Goal: Information Seeking & Learning: Check status

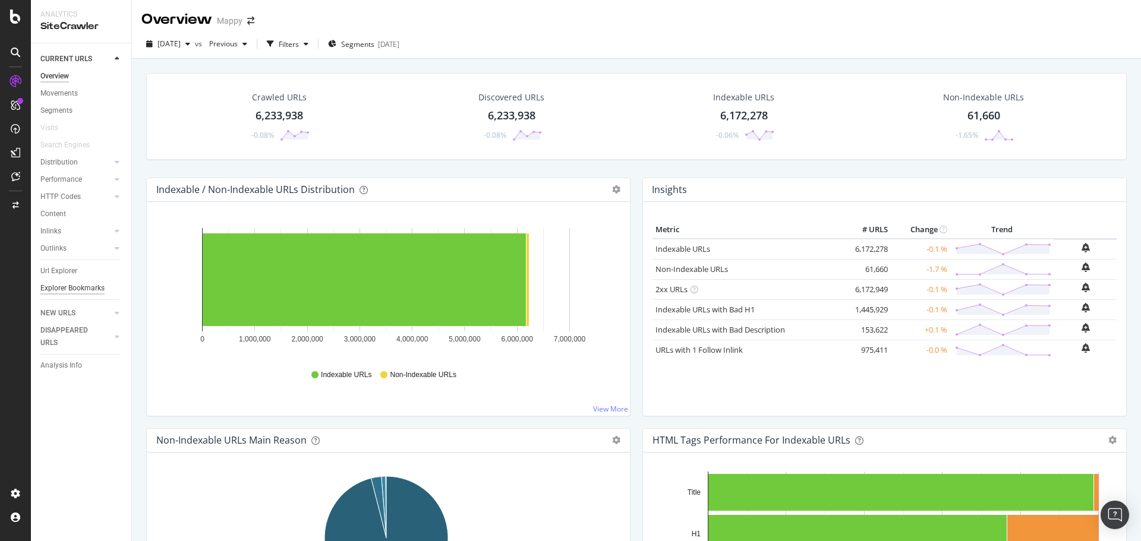
click at [64, 283] on div "Explorer Bookmarks" at bounding box center [72, 288] width 64 height 12
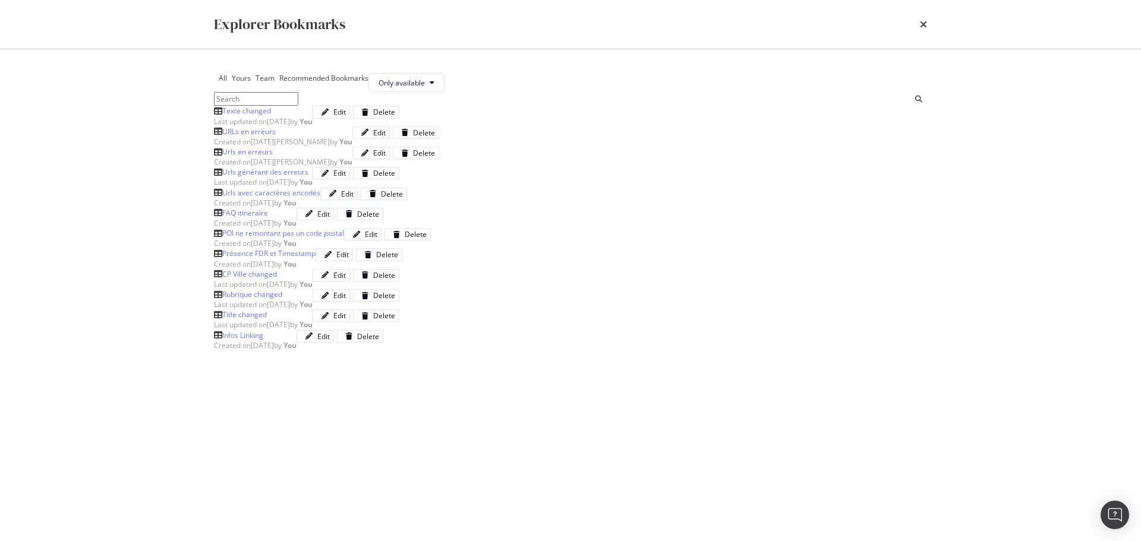
scroll to position [59, 0]
click at [313, 187] on div "Last updated on 2023 Aug 31st by You" at bounding box center [263, 182] width 99 height 10
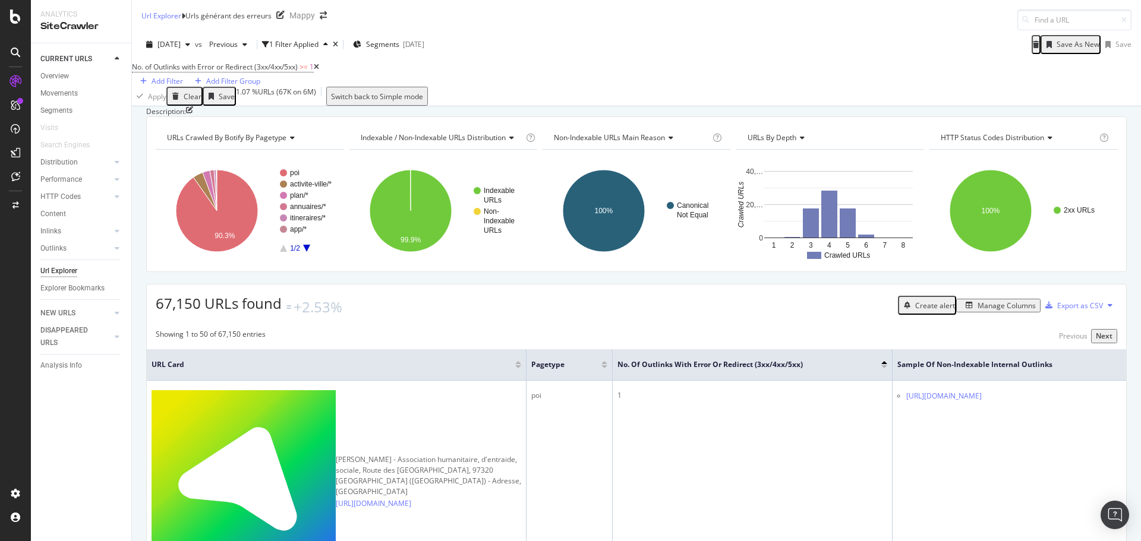
click at [305, 252] on icon "A chart." at bounding box center [306, 248] width 7 height 7
click at [304, 187] on text "cyclables/*" at bounding box center [307, 182] width 34 height 8
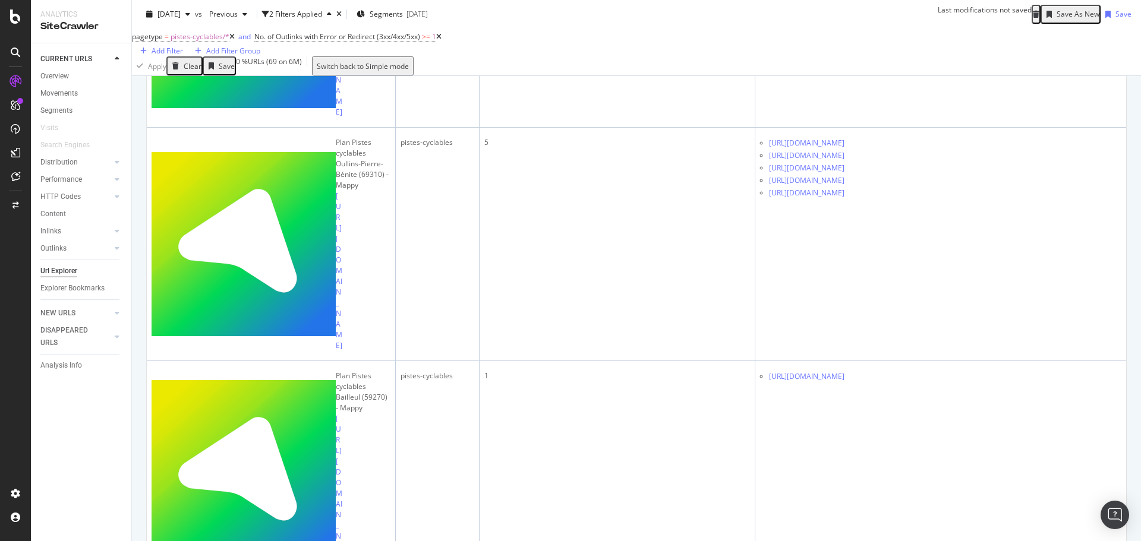
scroll to position [2989, 0]
drag, startPoint x: 1100, startPoint y: 486, endPoint x: 1094, endPoint y: 486, distance: 6.0
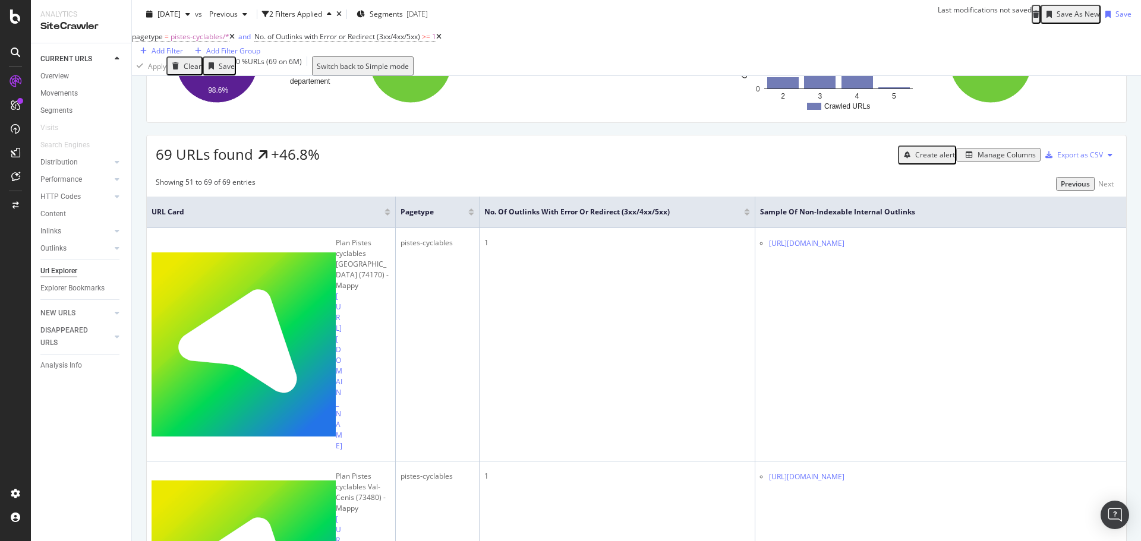
scroll to position [0, 0]
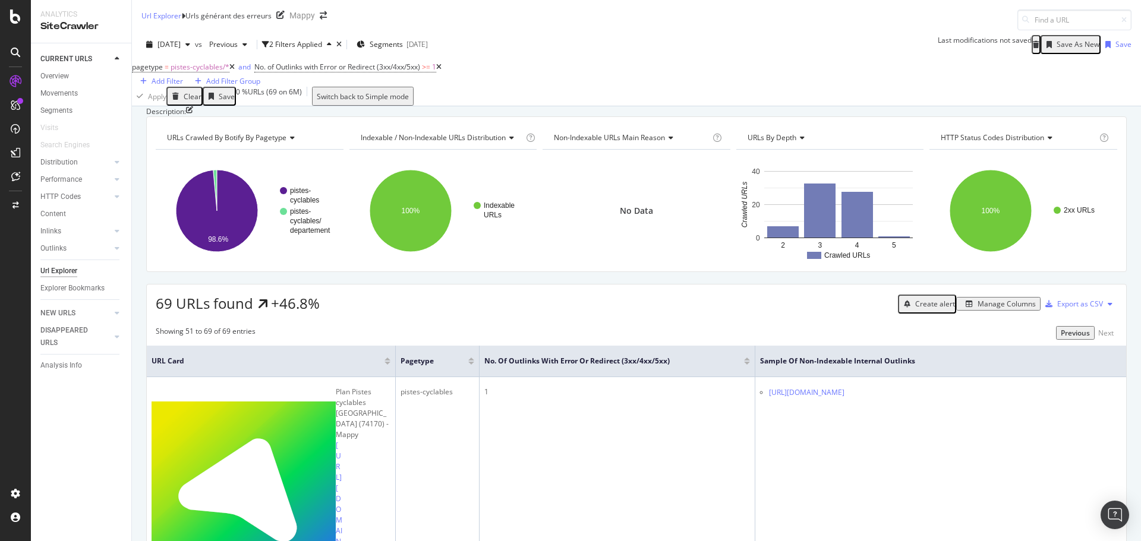
click at [77, 272] on div "Url Explorer" at bounding box center [58, 271] width 37 height 12
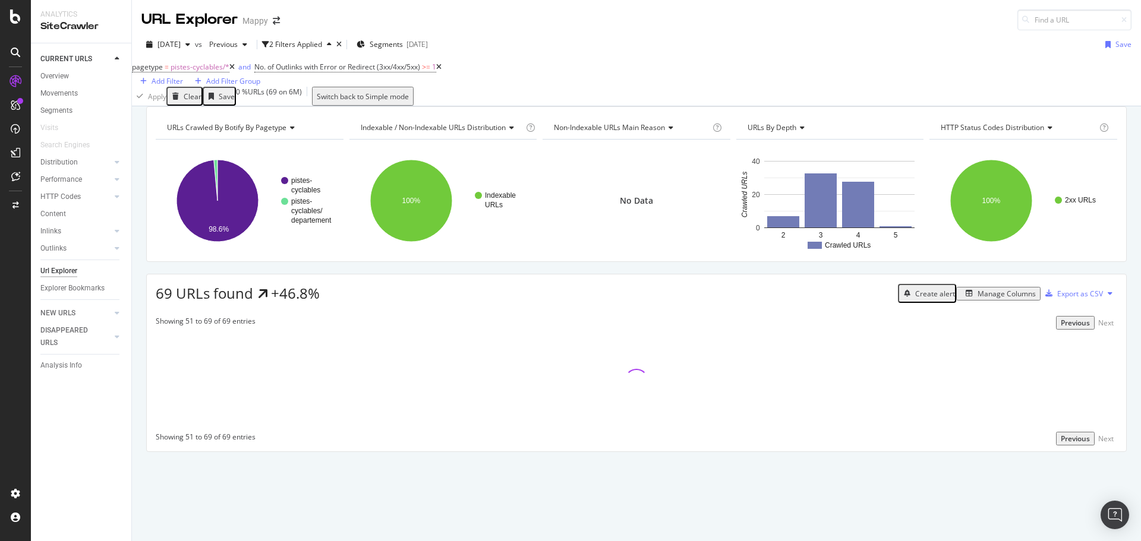
click at [442, 71] on icon at bounding box center [438, 67] width 5 height 7
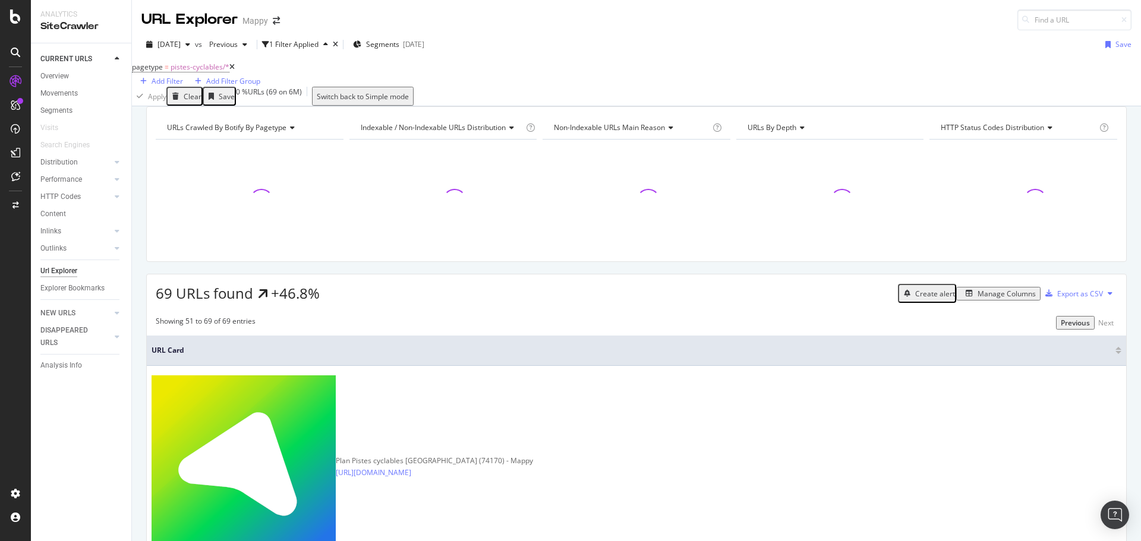
click at [235, 71] on icon at bounding box center [231, 67] width 5 height 7
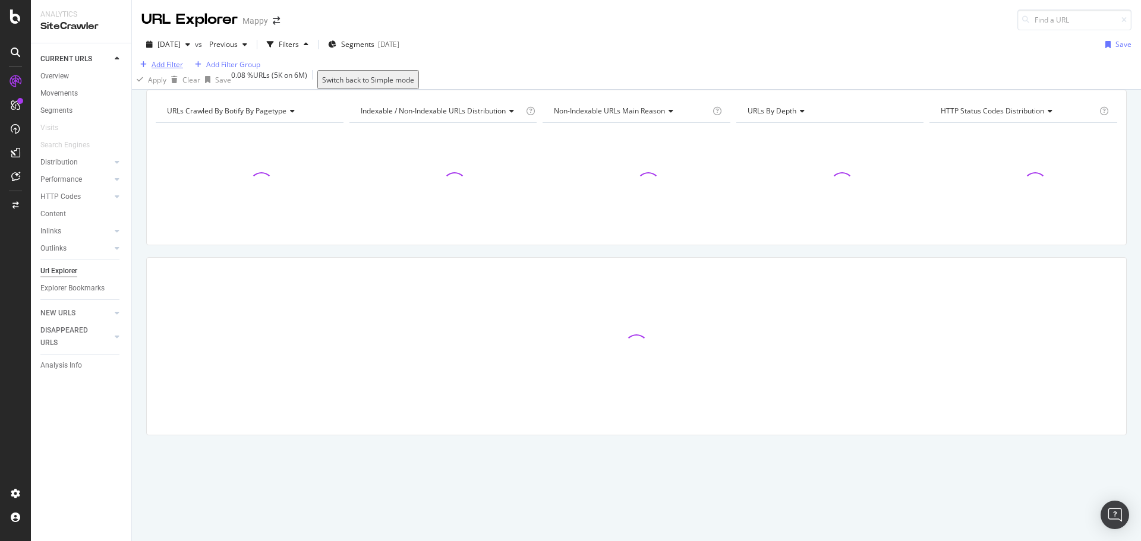
click at [179, 70] on div "Add Filter" at bounding box center [167, 64] width 31 height 10
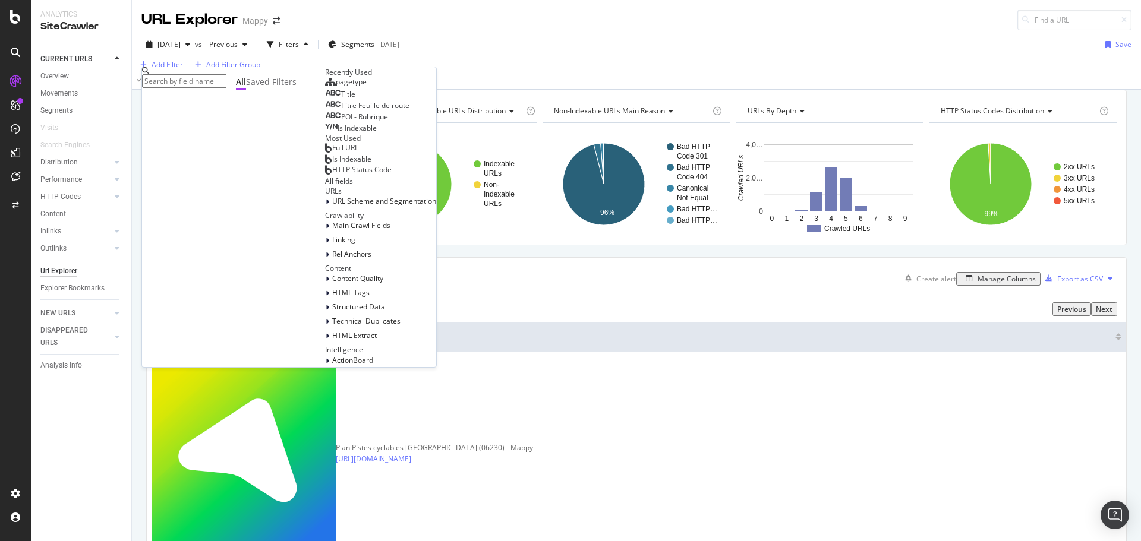
click at [325, 153] on div "Full URL" at bounding box center [341, 148] width 33 height 10
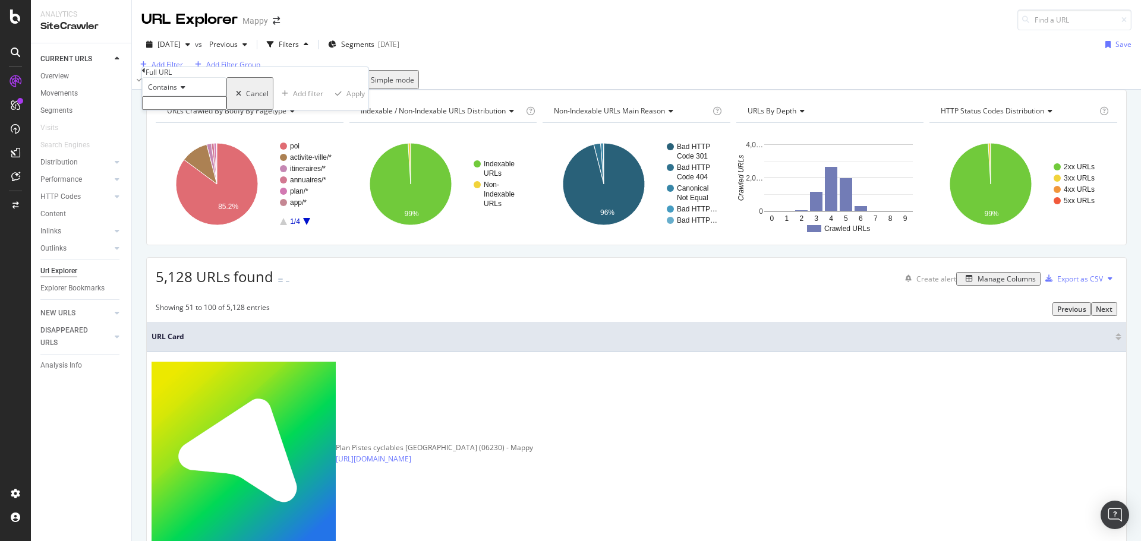
click at [186, 110] on input "text" at bounding box center [184, 103] width 84 height 14
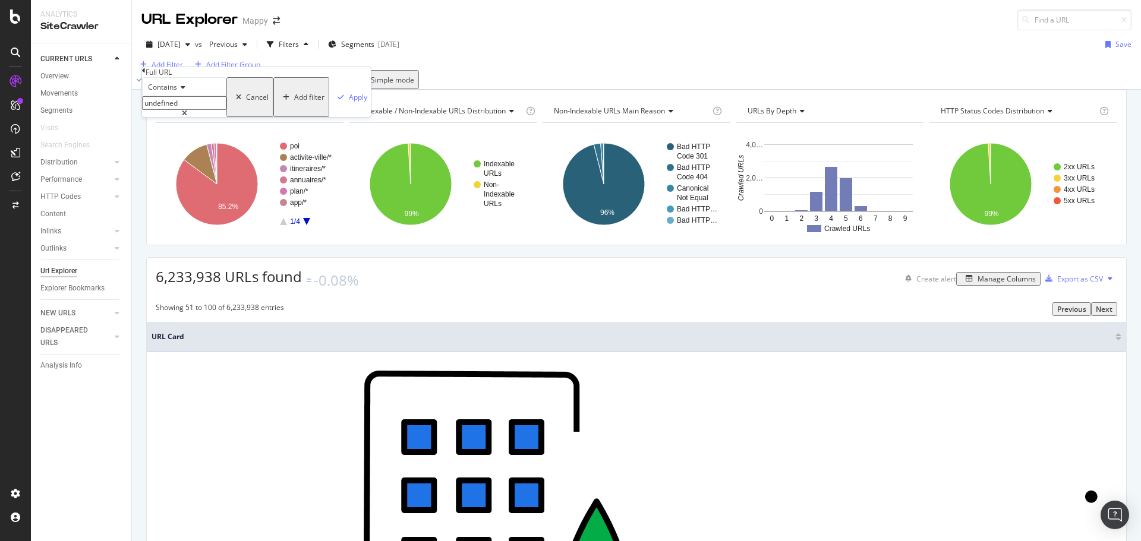
type input "undefined"
click at [349, 102] on div "Apply" at bounding box center [358, 97] width 18 height 10
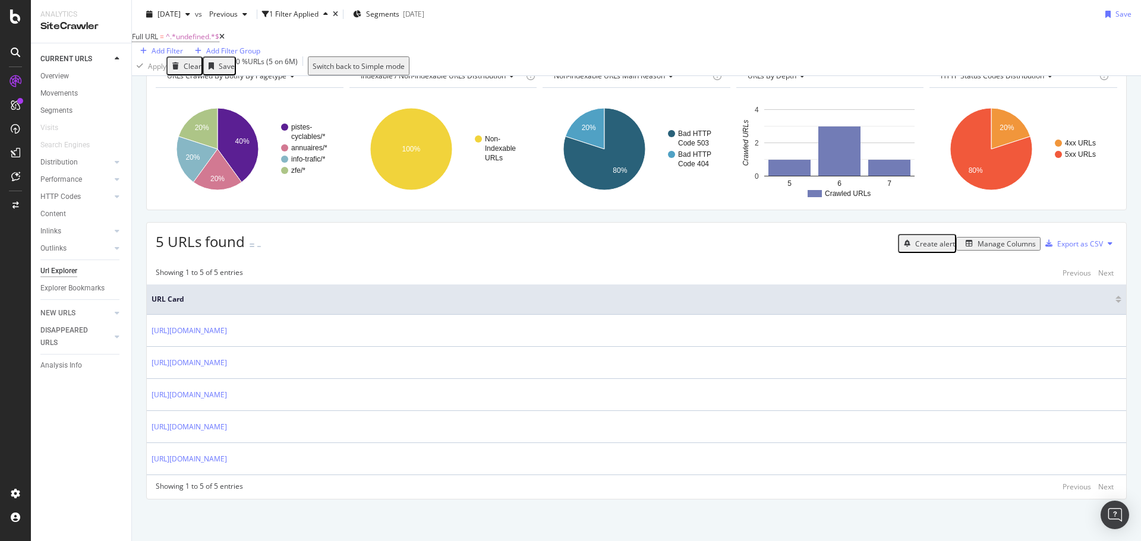
scroll to position [77, 0]
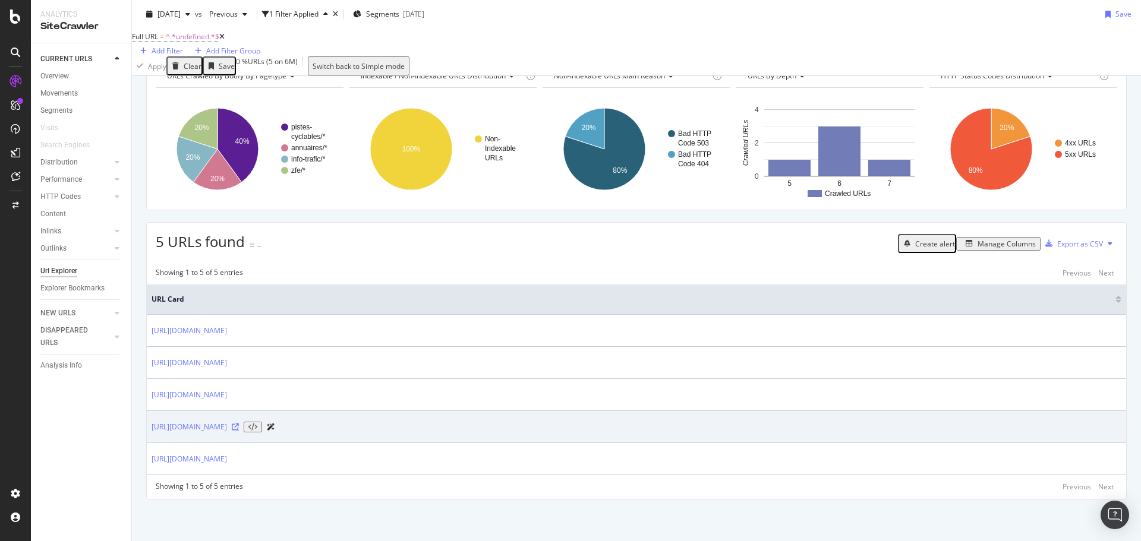
click at [239, 424] on icon at bounding box center [235, 427] width 7 height 7
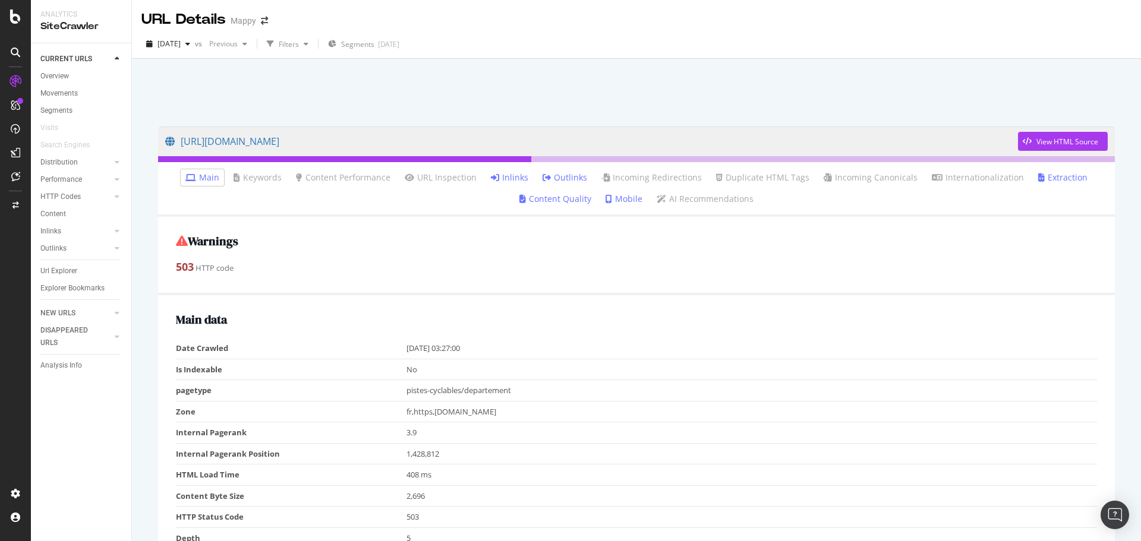
click at [516, 178] on link "Inlinks" at bounding box center [509, 178] width 37 height 12
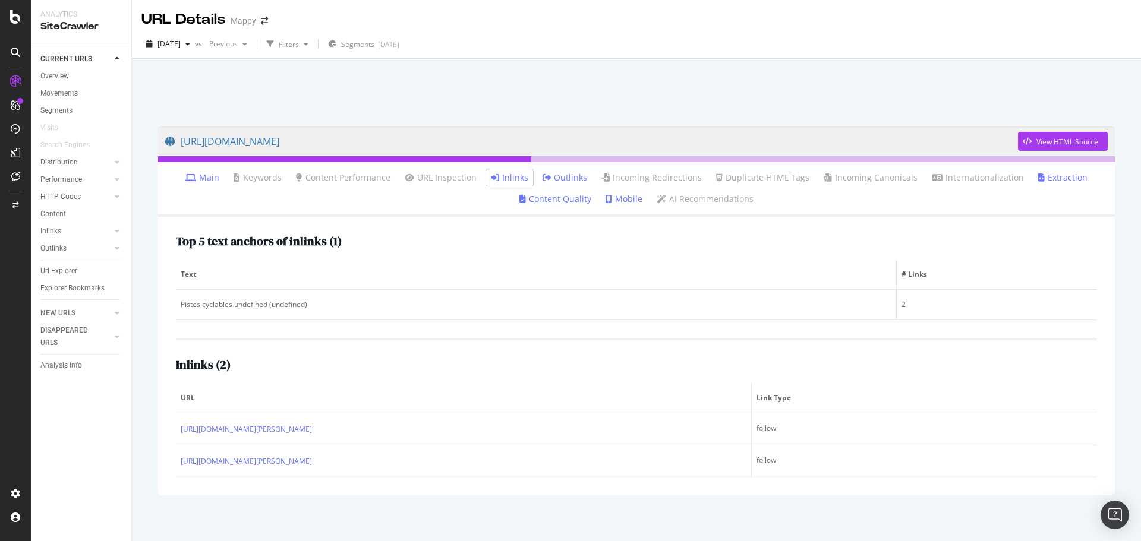
scroll to position [8, 0]
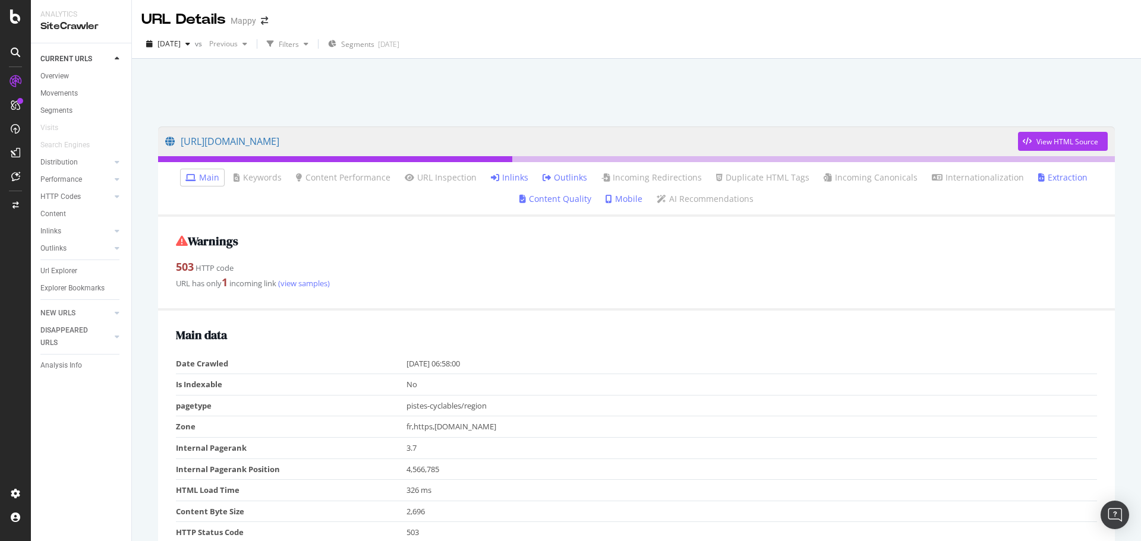
click at [498, 175] on icon at bounding box center [495, 178] width 8 height 8
click at [500, 188] on ul "Main Keywords Content Performance URL Inspection Inlinks Outlinks Incoming Redi…" at bounding box center [636, 189] width 957 height 55
click at [503, 178] on link "Inlinks" at bounding box center [509, 178] width 37 height 12
click at [496, 185] on li "Inlinks" at bounding box center [509, 177] width 47 height 17
click at [501, 180] on link "Inlinks" at bounding box center [509, 178] width 37 height 12
